Goal: Task Accomplishment & Management: Manage account settings

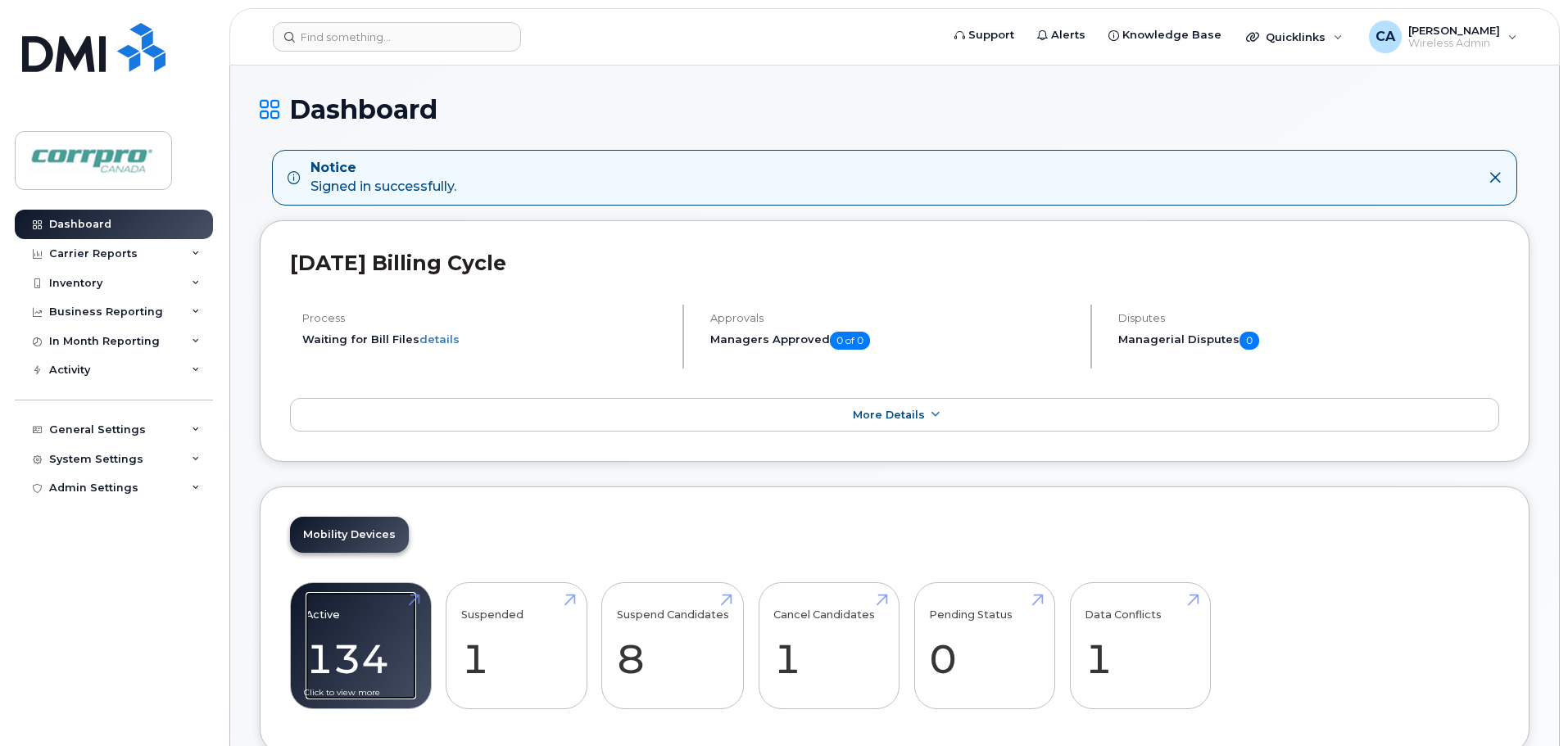
click at [355, 661] on link "Active 134 -11%" at bounding box center [360, 645] width 110 height 108
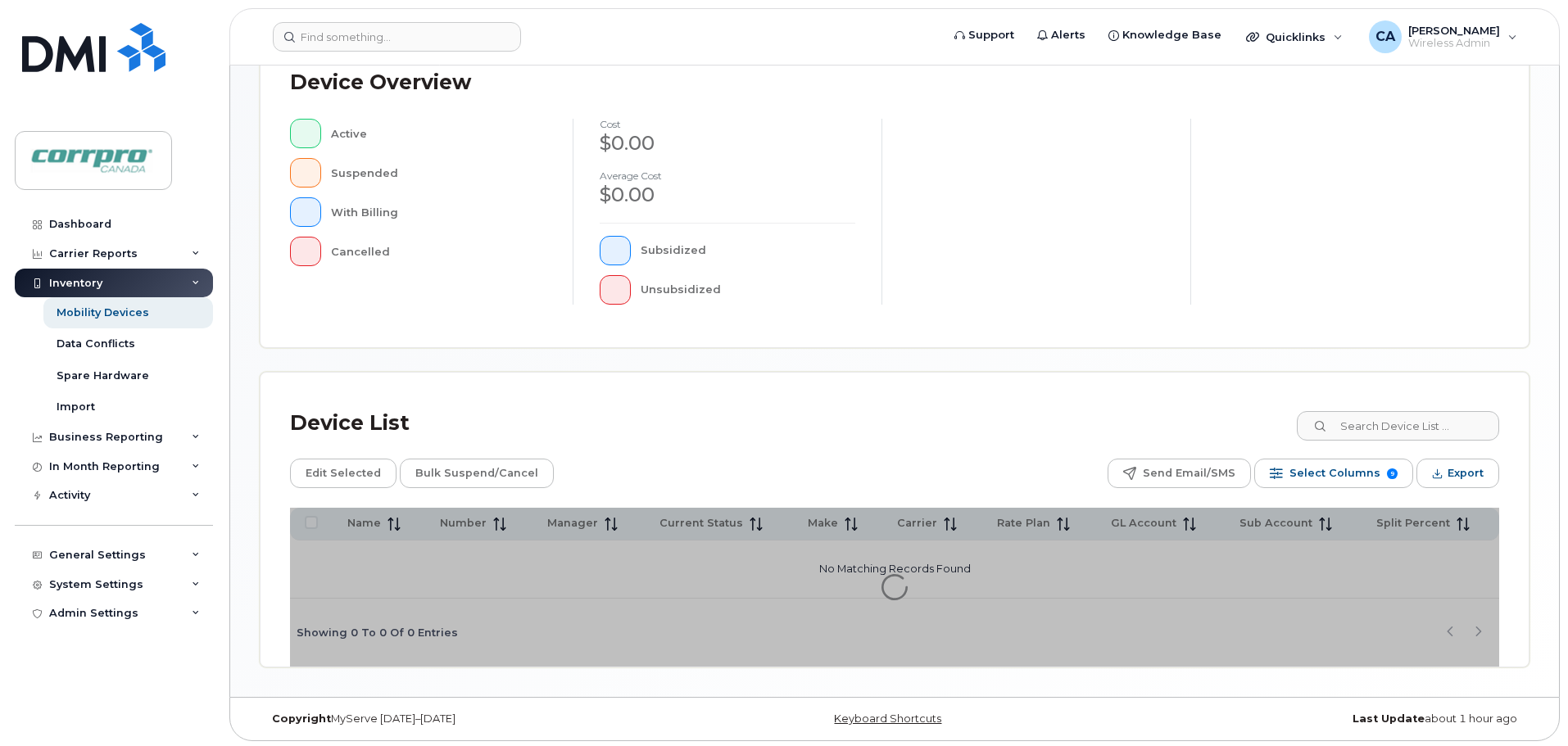
scroll to position [380, 0]
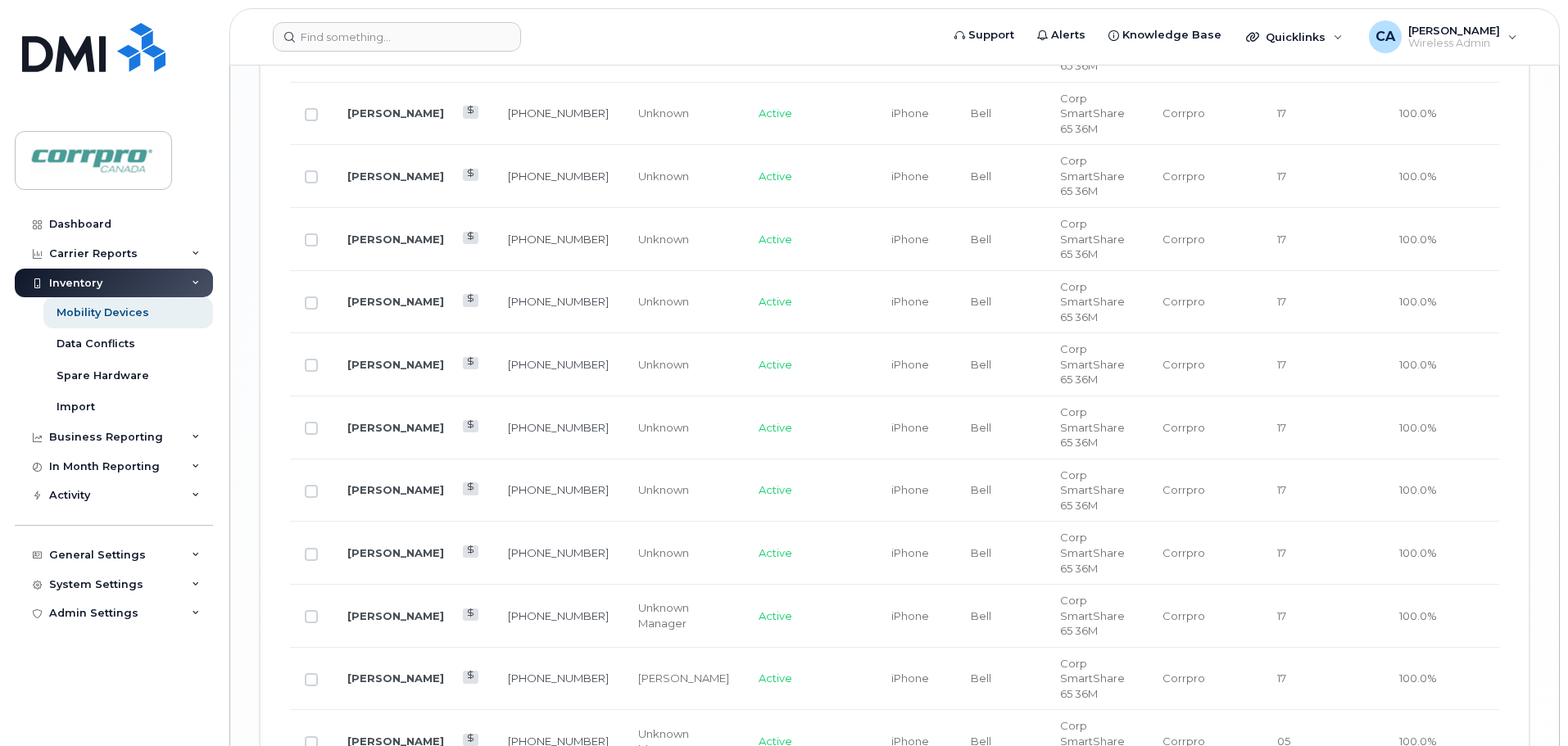
scroll to position [3491, 0]
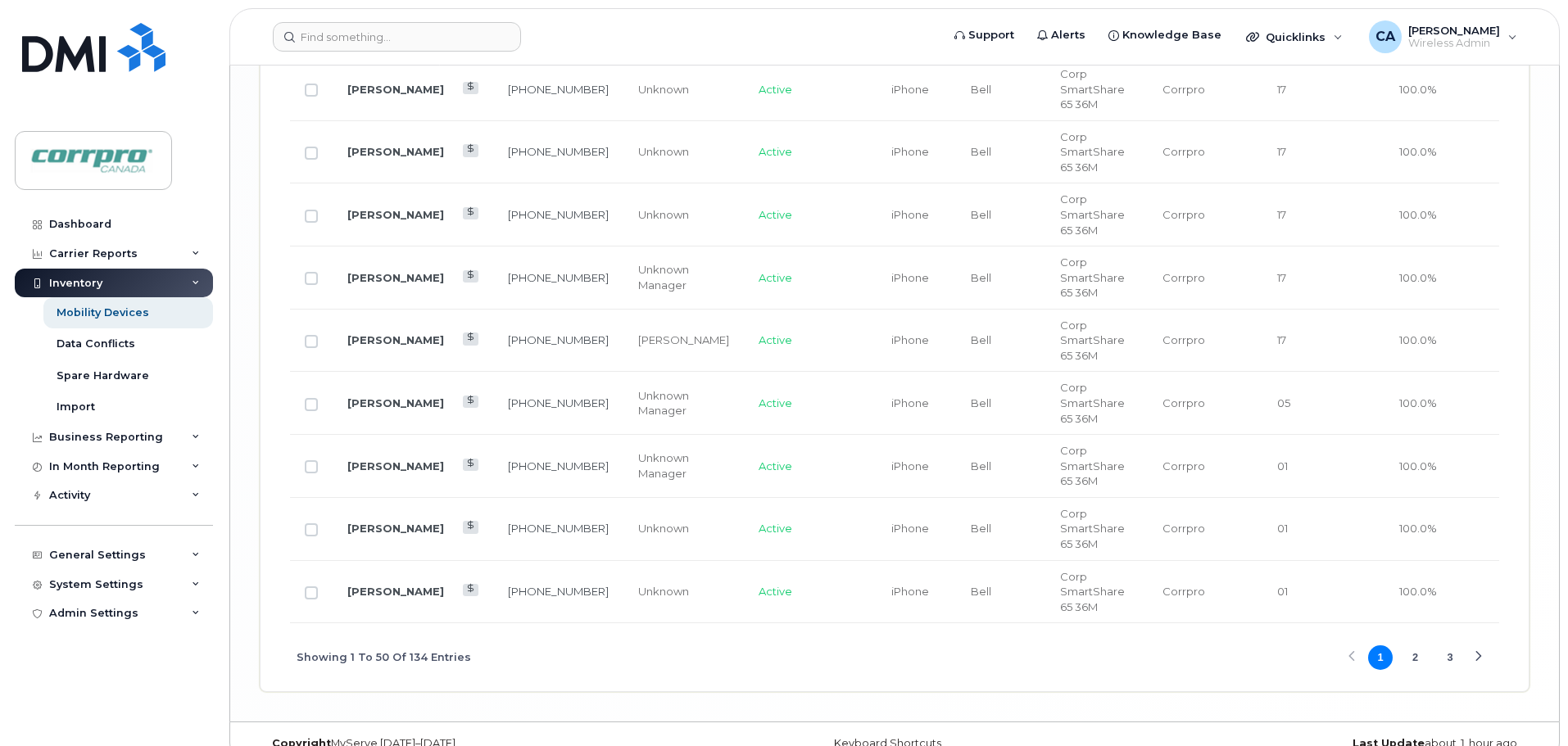
click at [1418, 645] on button "2" at bounding box center [1415, 657] width 25 height 25
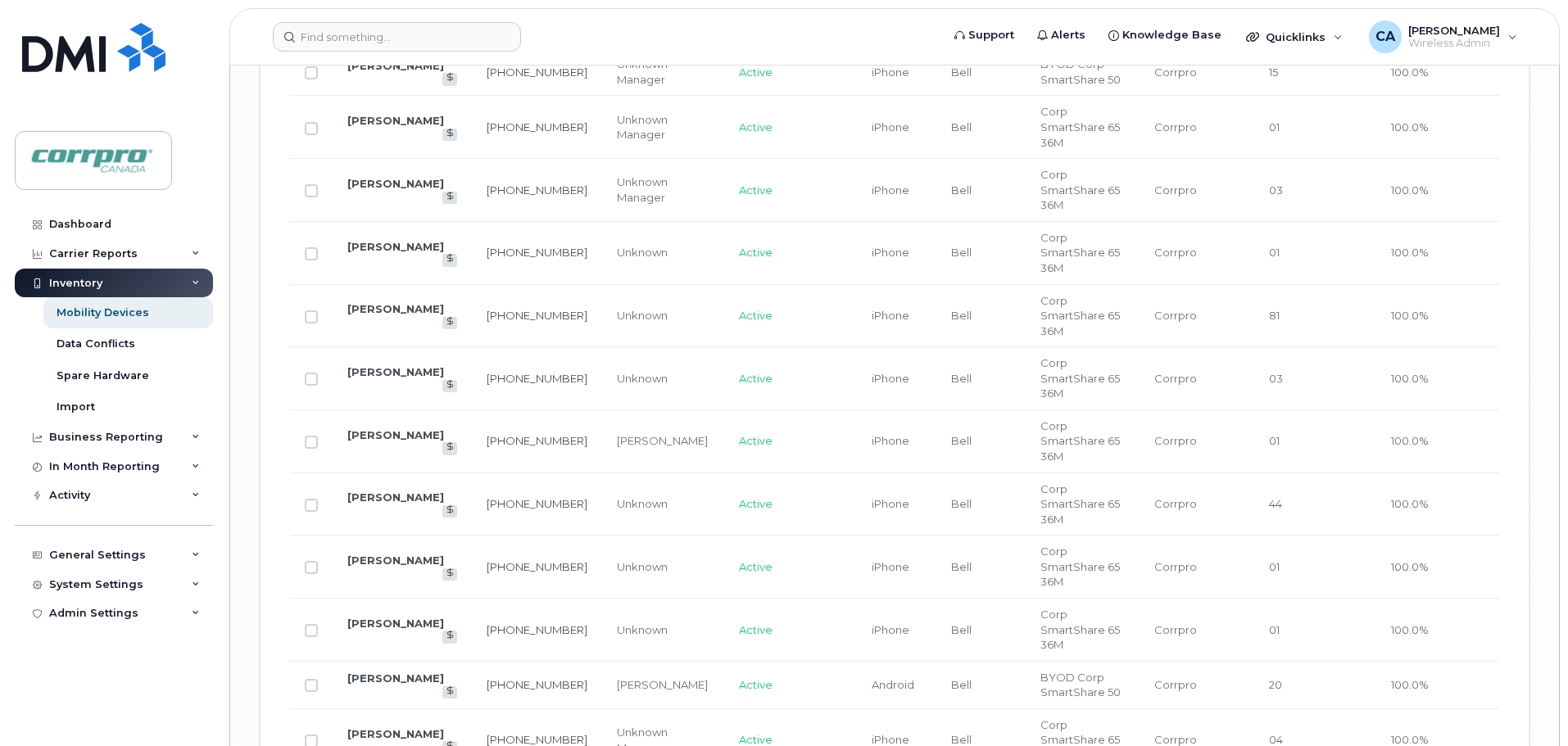
scroll to position [2732, 0]
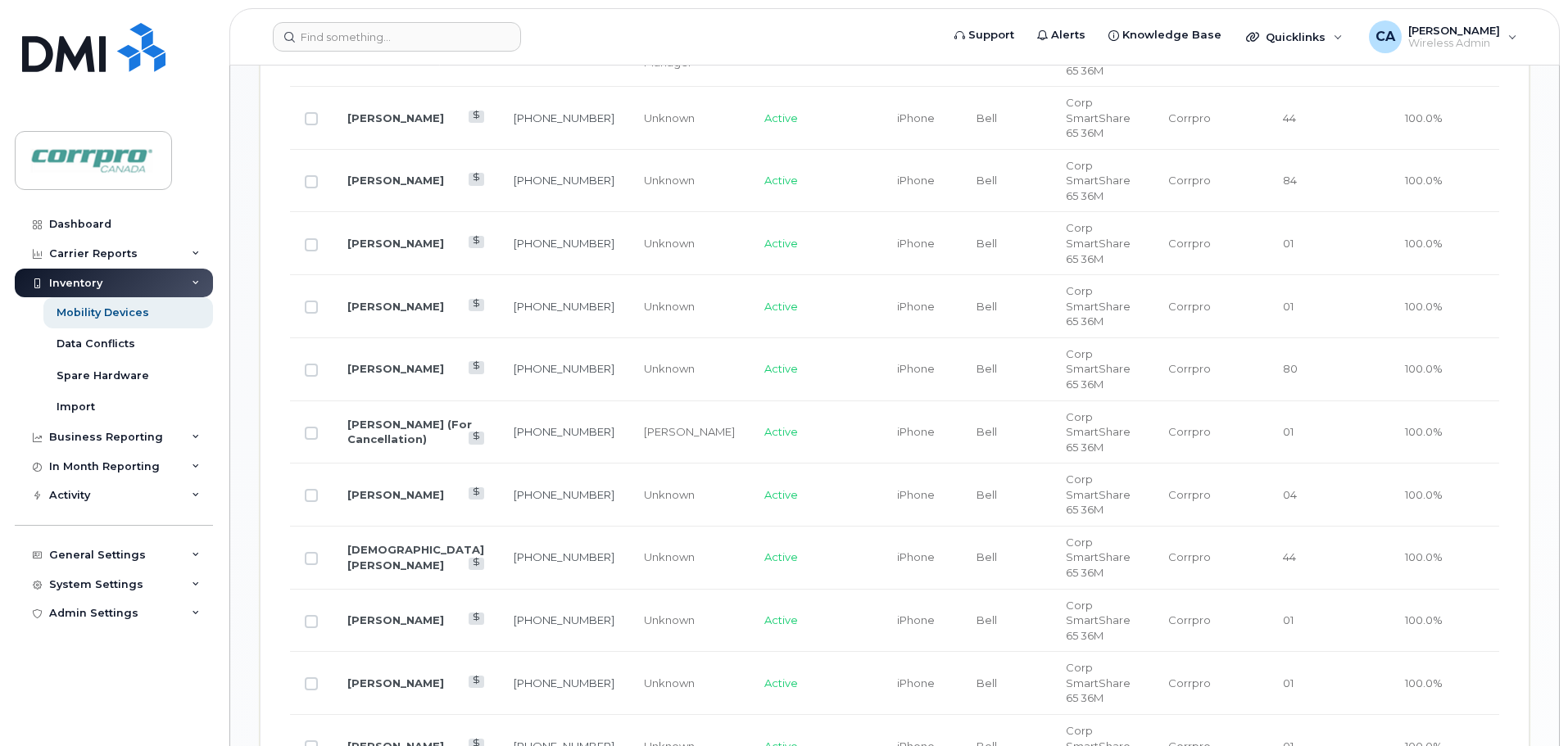
scroll to position [1233, 0]
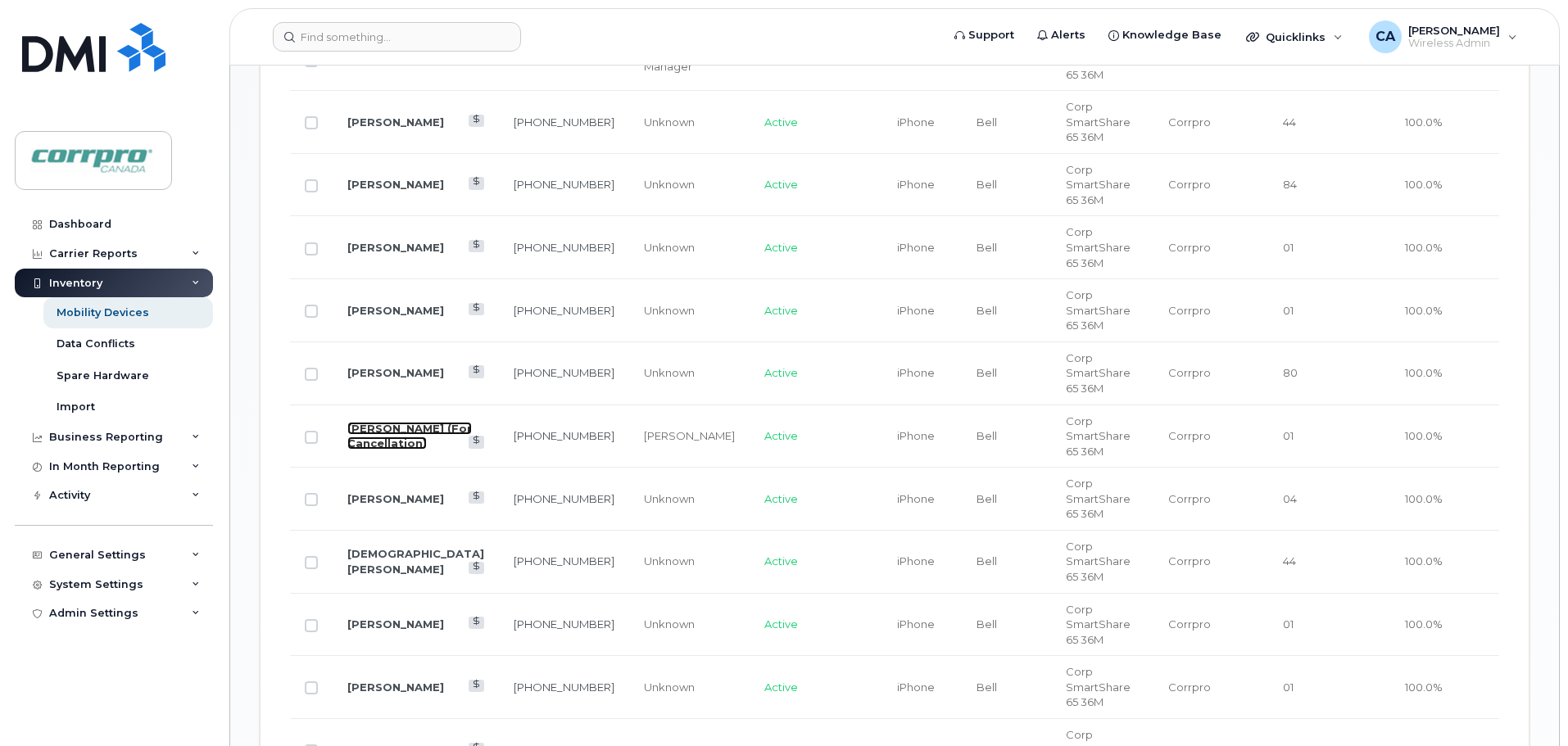
click at [383, 422] on link "[PERSON_NAME] (For Cancellation)" at bounding box center [410, 436] width 125 height 29
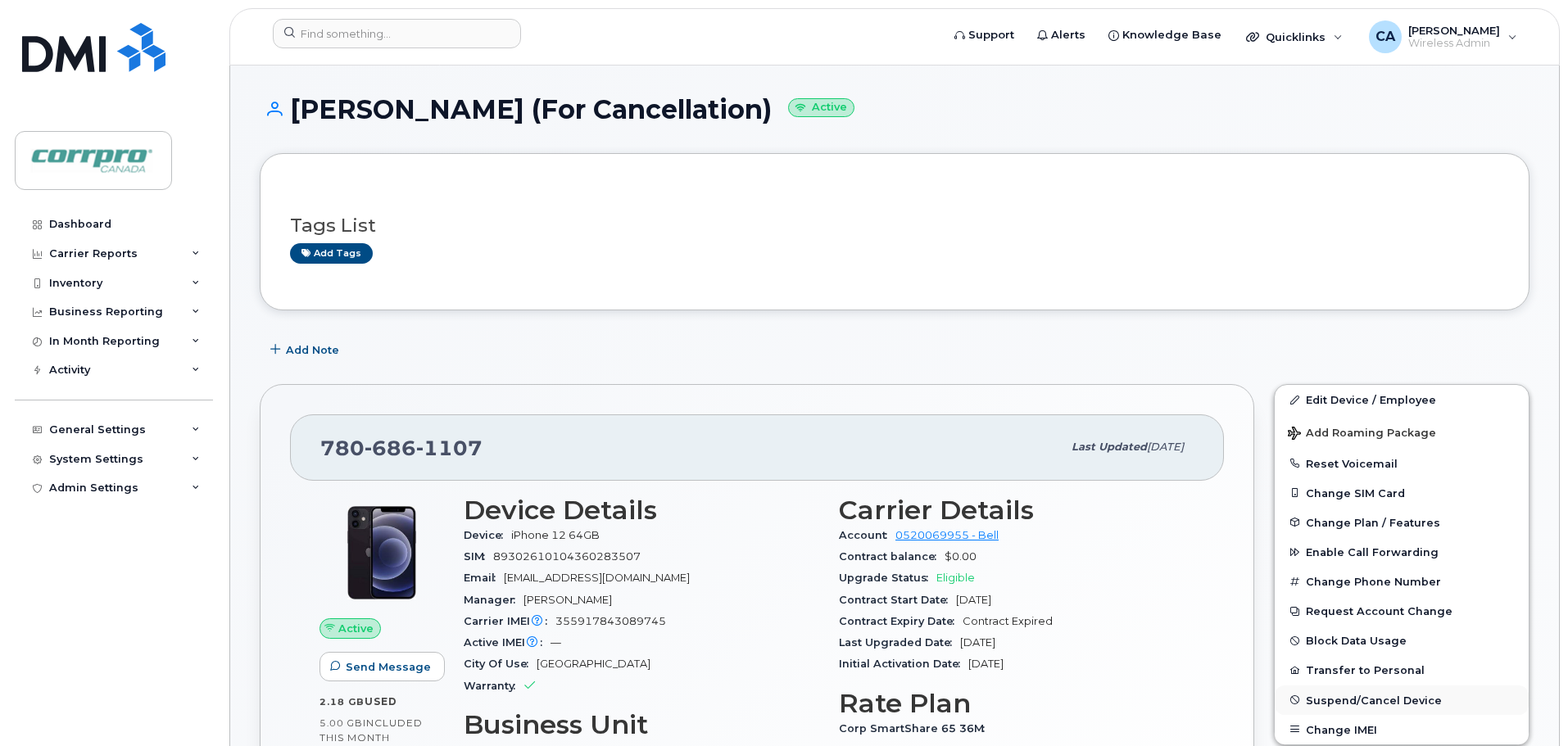
click at [1368, 700] on span "Suspend/Cancel Device" at bounding box center [1373, 700] width 136 height 12
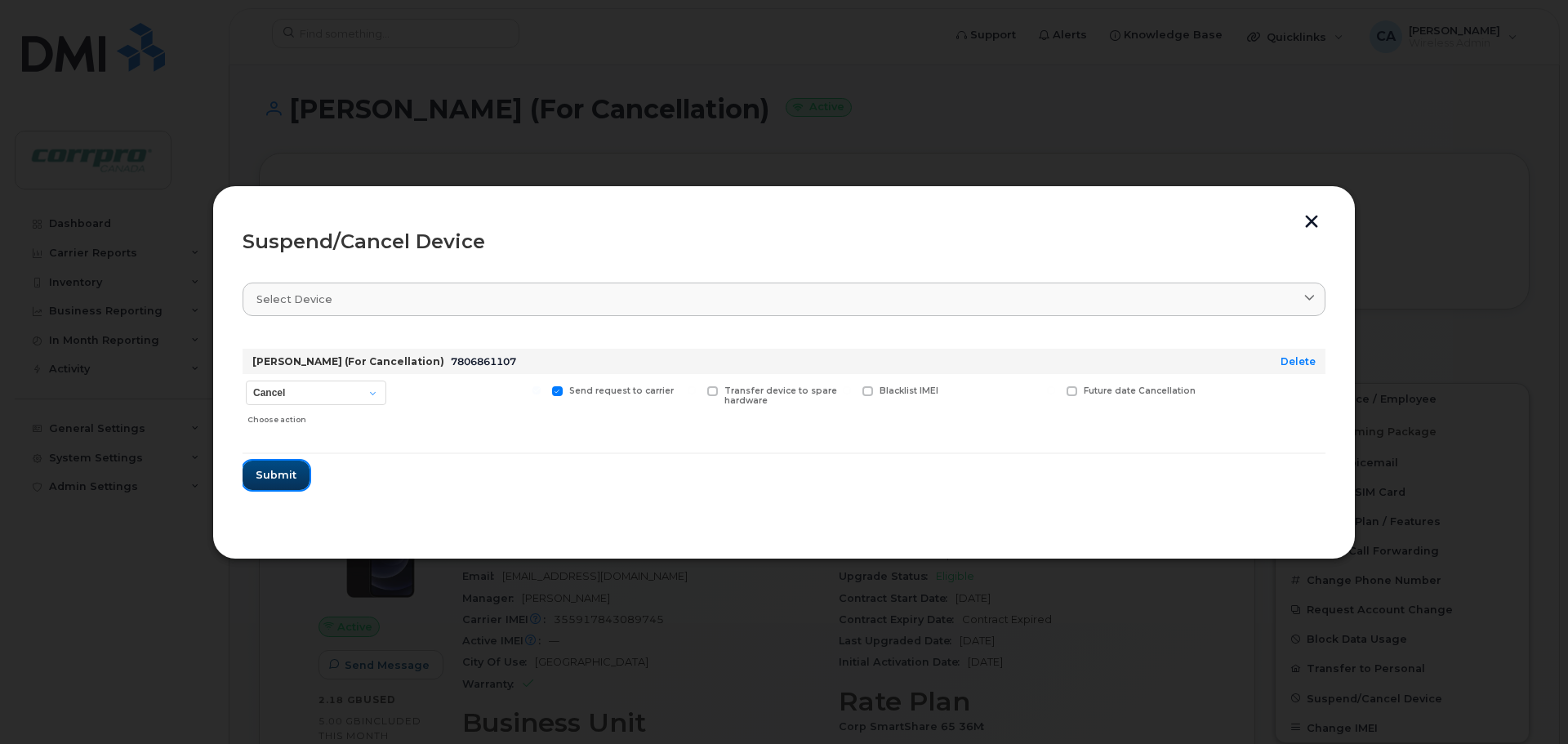
click at [279, 470] on span "Submit" at bounding box center [275, 475] width 41 height 16
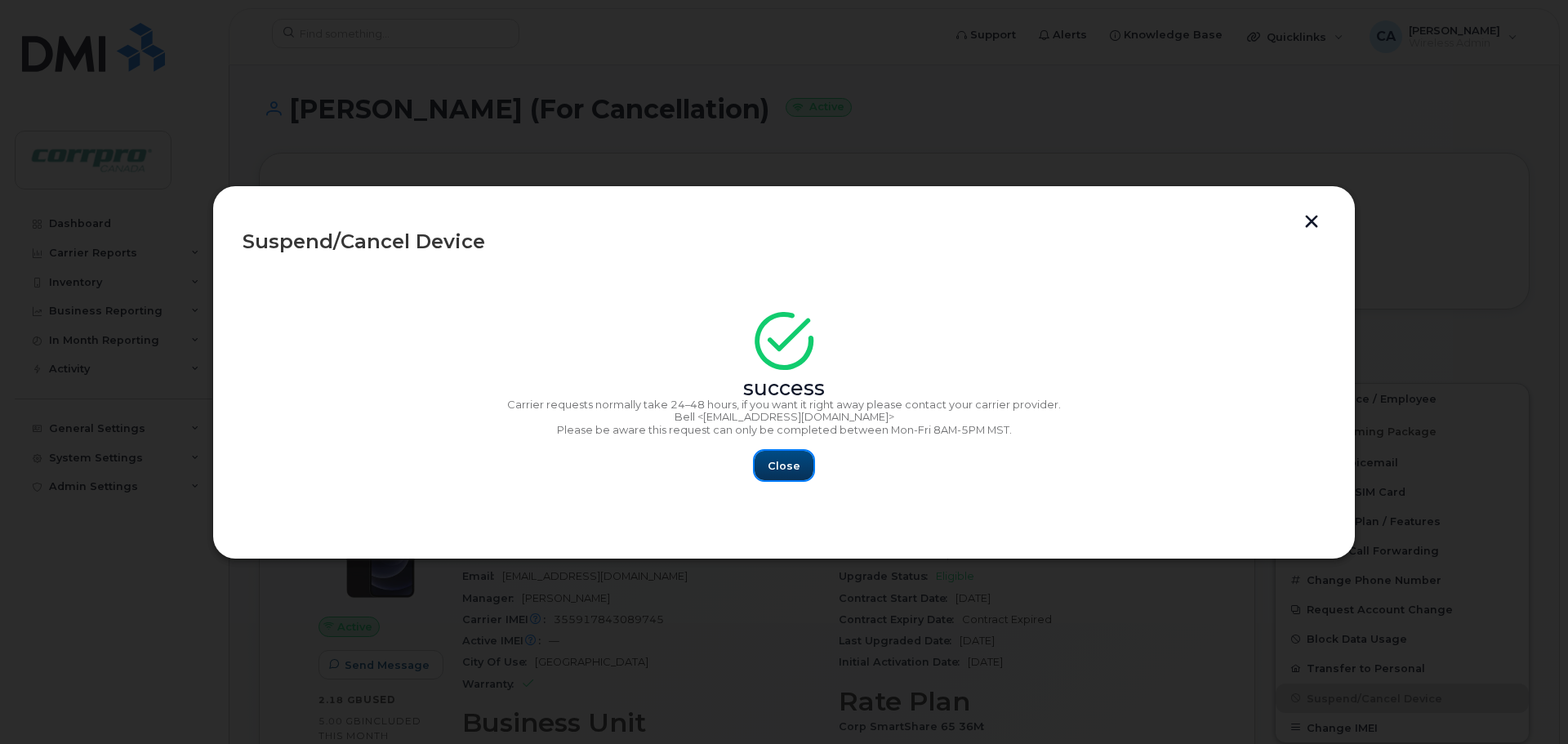
click at [792, 473] on span "Close" at bounding box center [783, 466] width 32 height 16
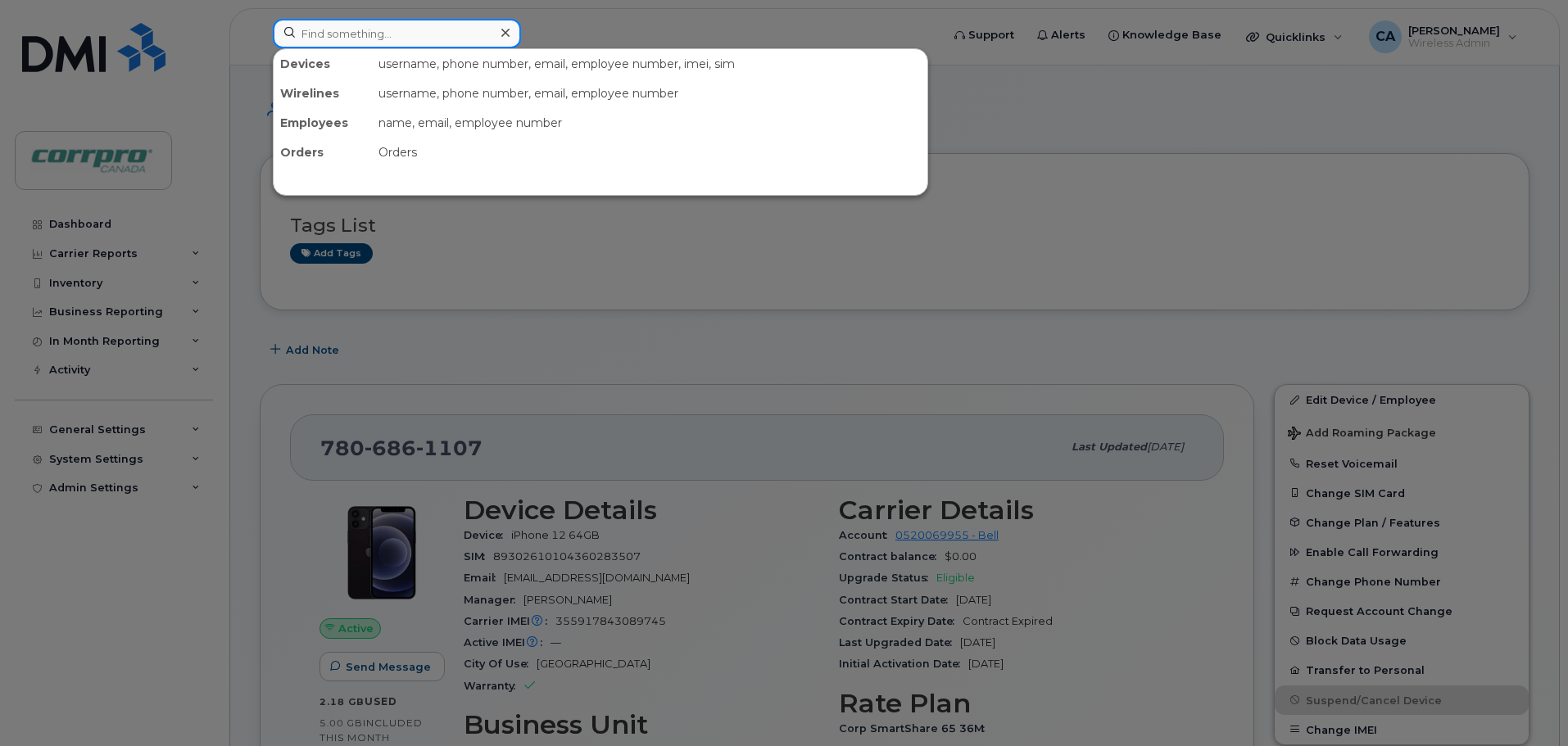
click at [343, 34] on input at bounding box center [396, 33] width 248 height 30
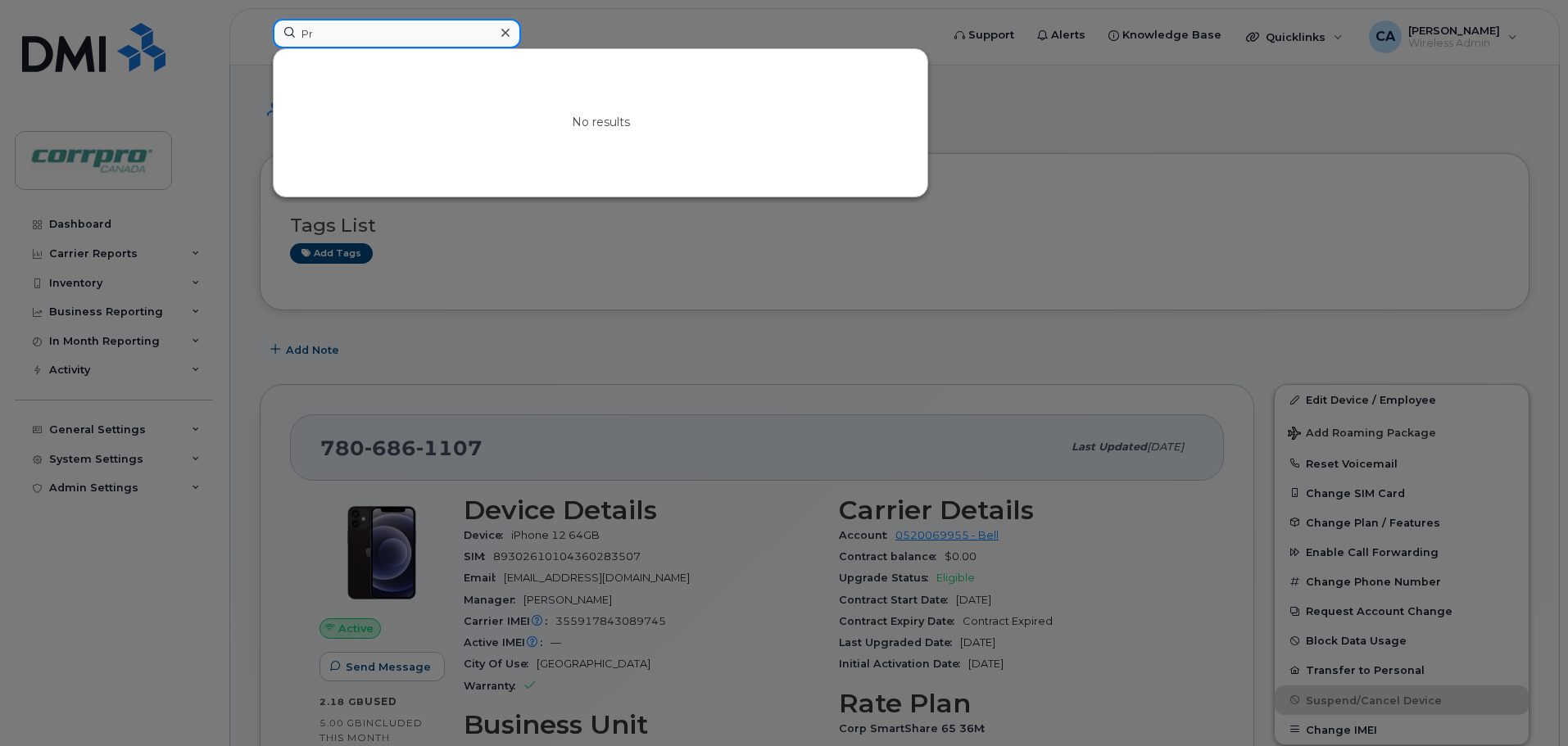
type input "P"
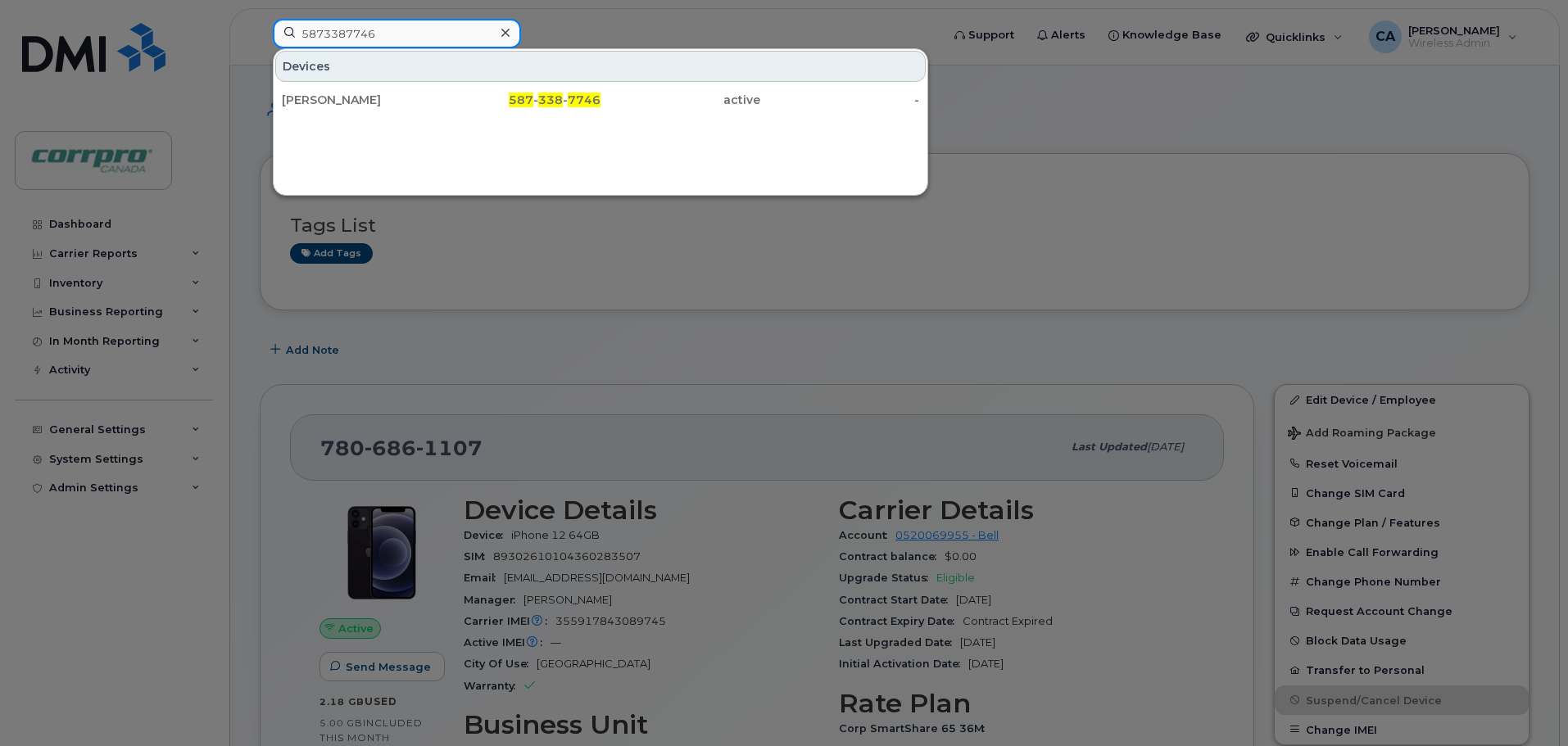
type input "5873387746"
